Goal: Task Accomplishment & Management: Manage account settings

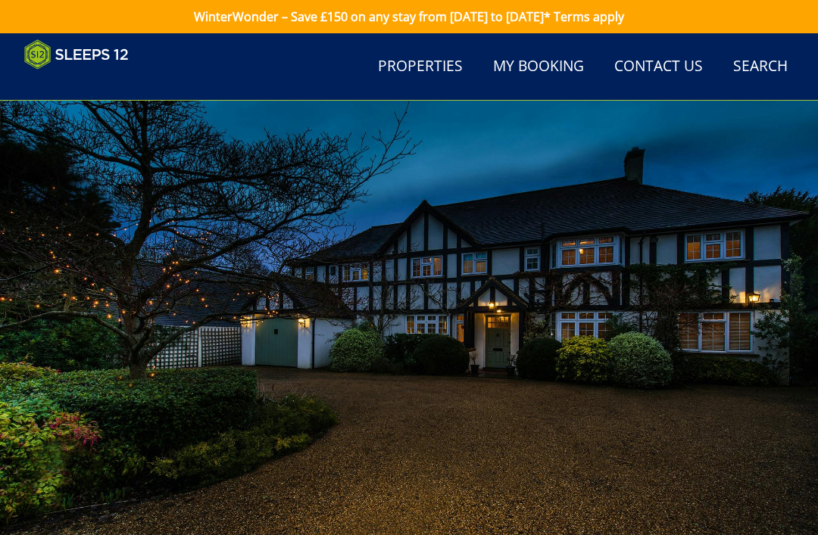
select select "1664"
select select "1676"
select select "1677"
select select "1674"
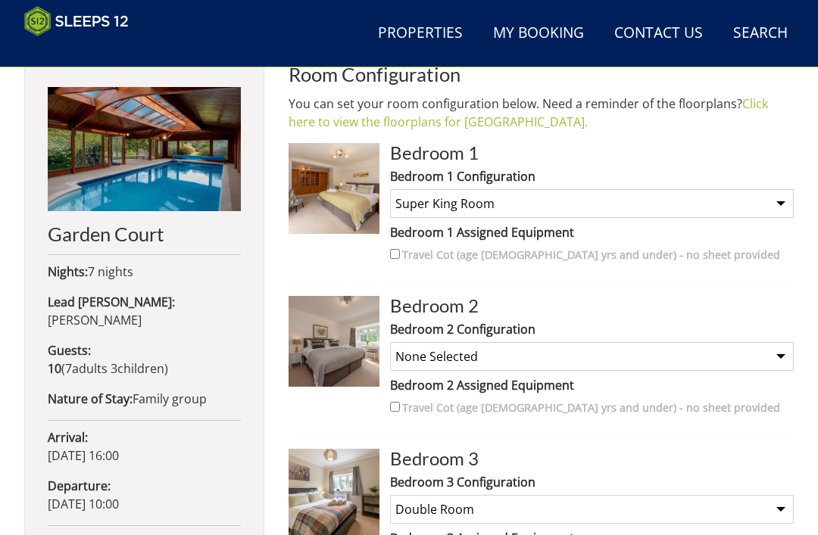
scroll to position [568, 0]
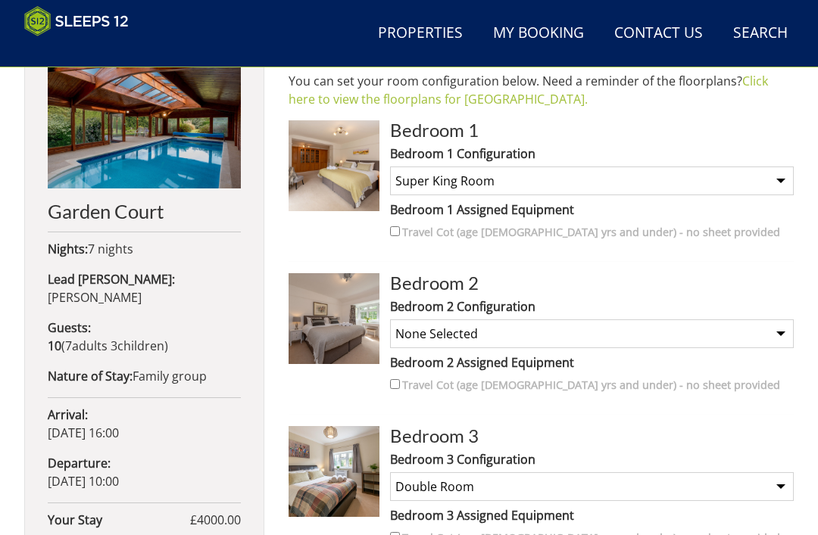
click at [790, 330] on select "None Selected Super King Room Twin Room" at bounding box center [592, 334] width 404 height 29
select select "1666"
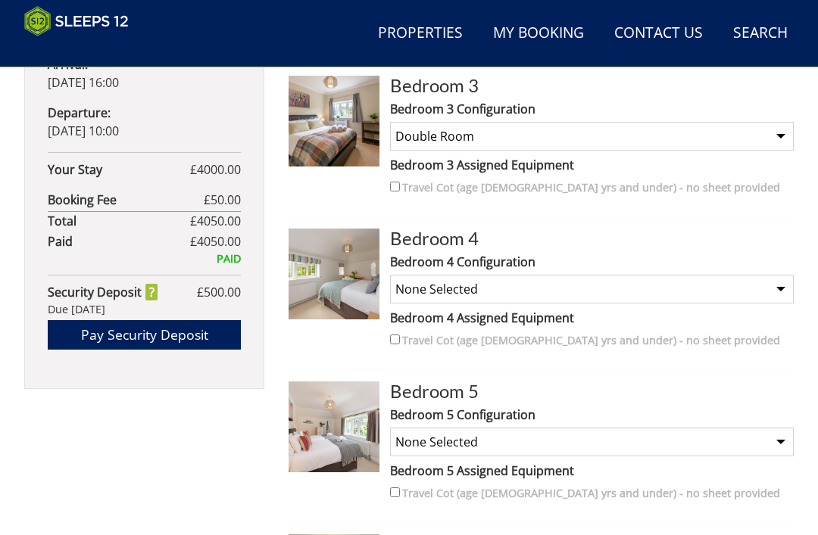
scroll to position [919, 0]
click at [780, 288] on select "None Selected Super King Room Twin Room" at bounding box center [592, 289] width 404 height 29
select select "1669"
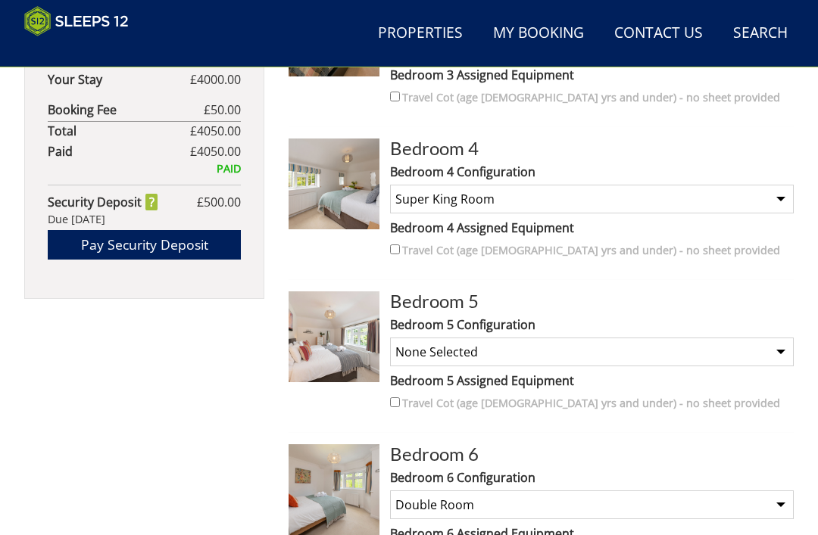
scroll to position [1009, 0]
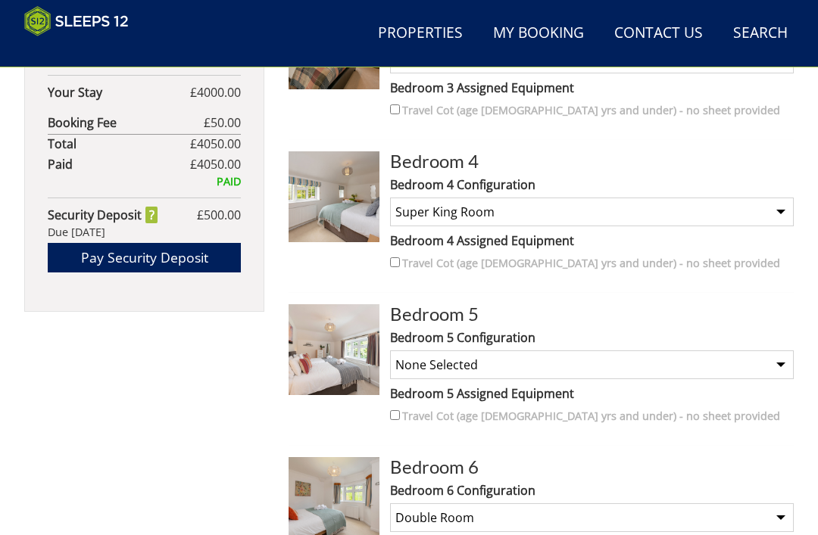
click at [351, 363] on img at bounding box center [333, 349] width 91 height 91
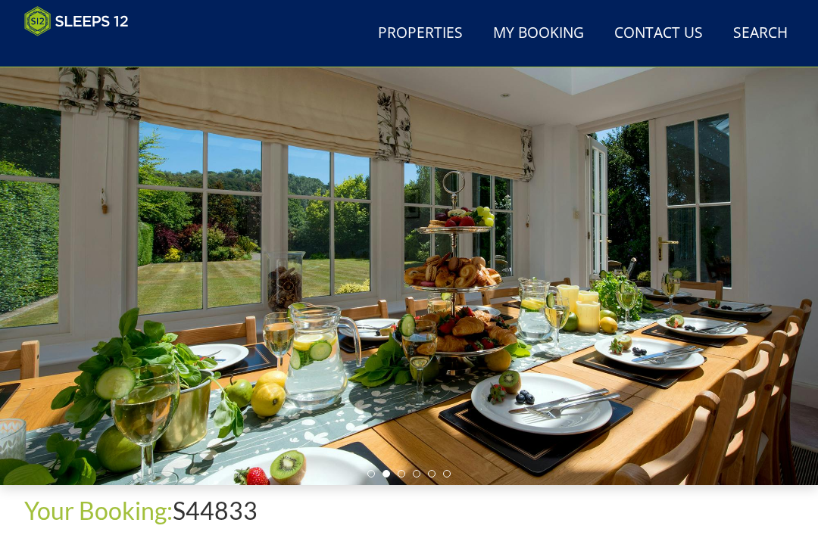
scroll to position [73, 0]
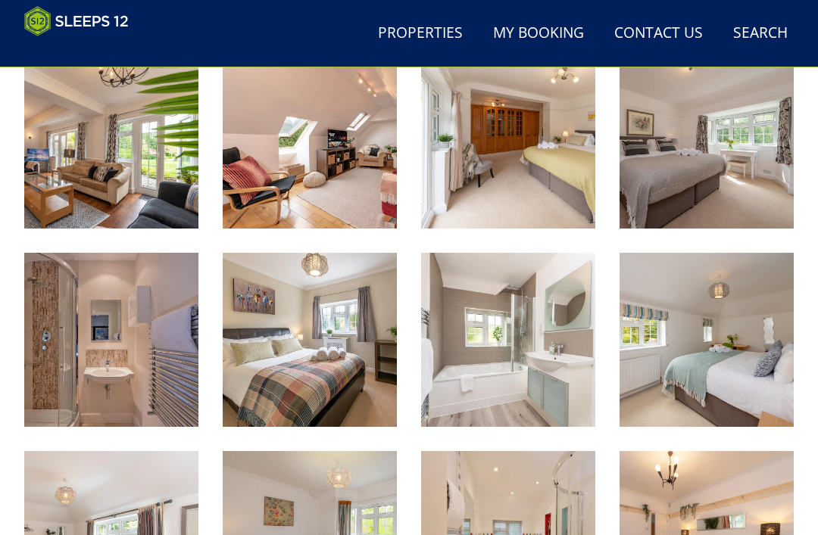
scroll to position [884, 0]
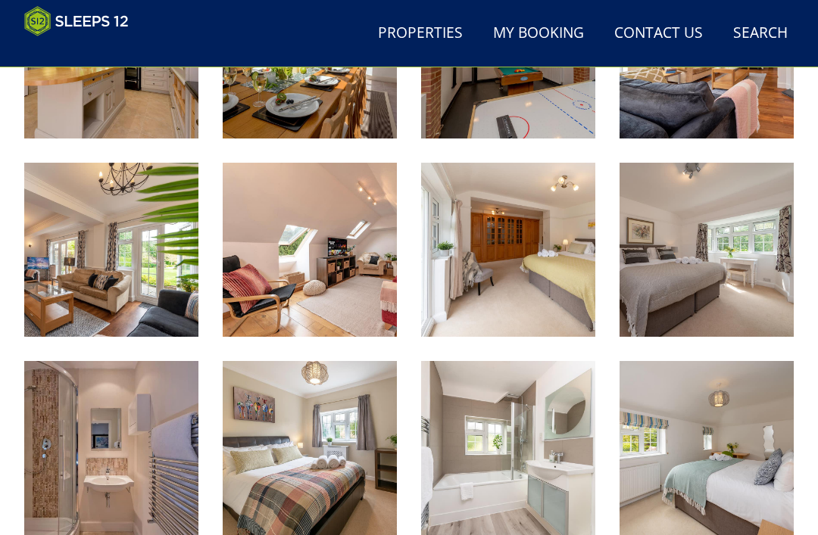
click at [362, 295] on img at bounding box center [310, 250] width 174 height 174
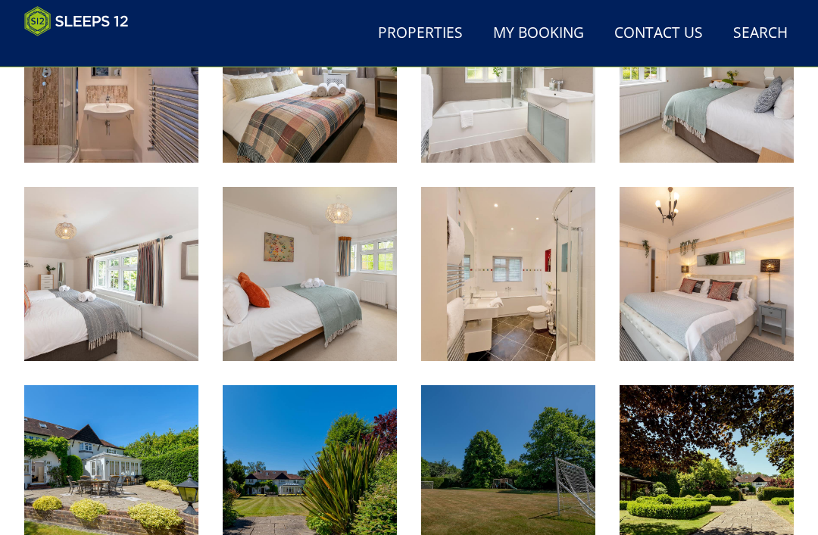
scroll to position [1257, 0]
click at [685, 305] on img at bounding box center [706, 274] width 174 height 174
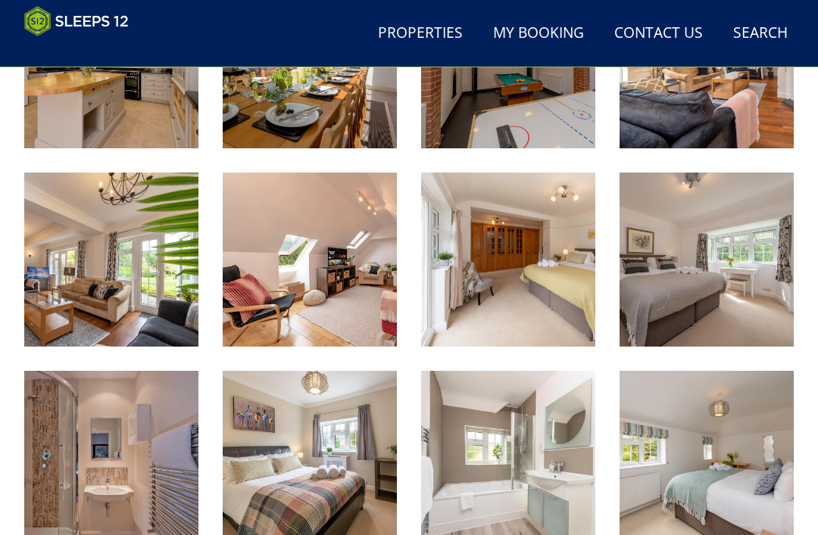
scroll to position [875, 0]
click at [536, 259] on img at bounding box center [508, 260] width 174 height 174
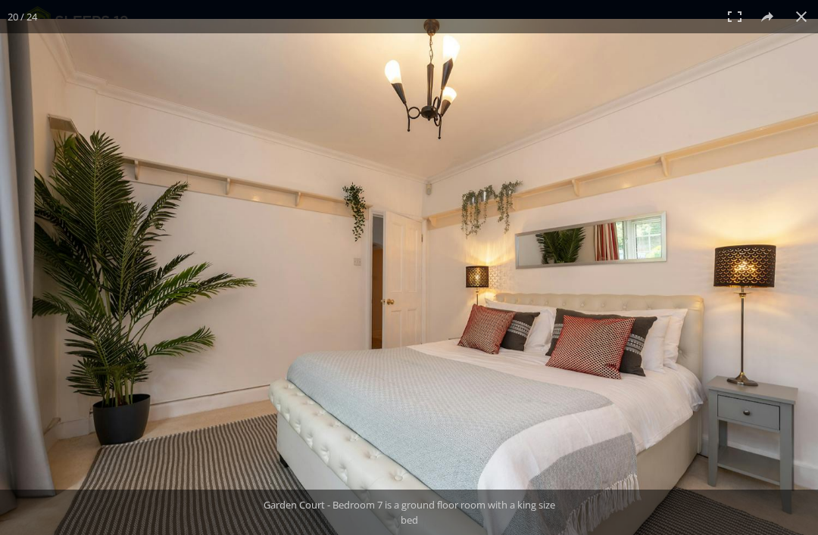
scroll to position [923, 0]
